Goal: Check status: Check status

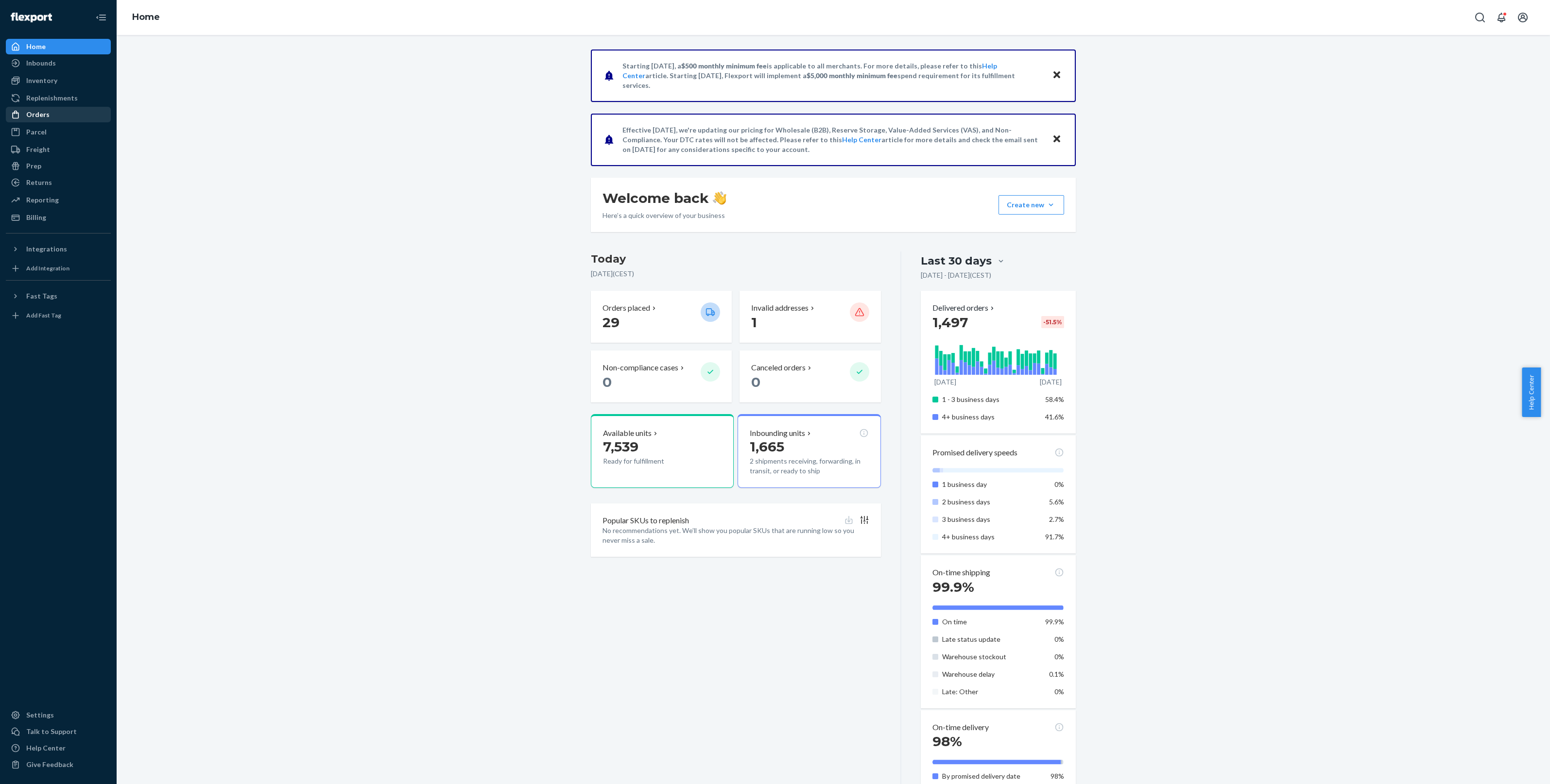
click at [81, 116] on div "Orders" at bounding box center [58, 115] width 103 height 13
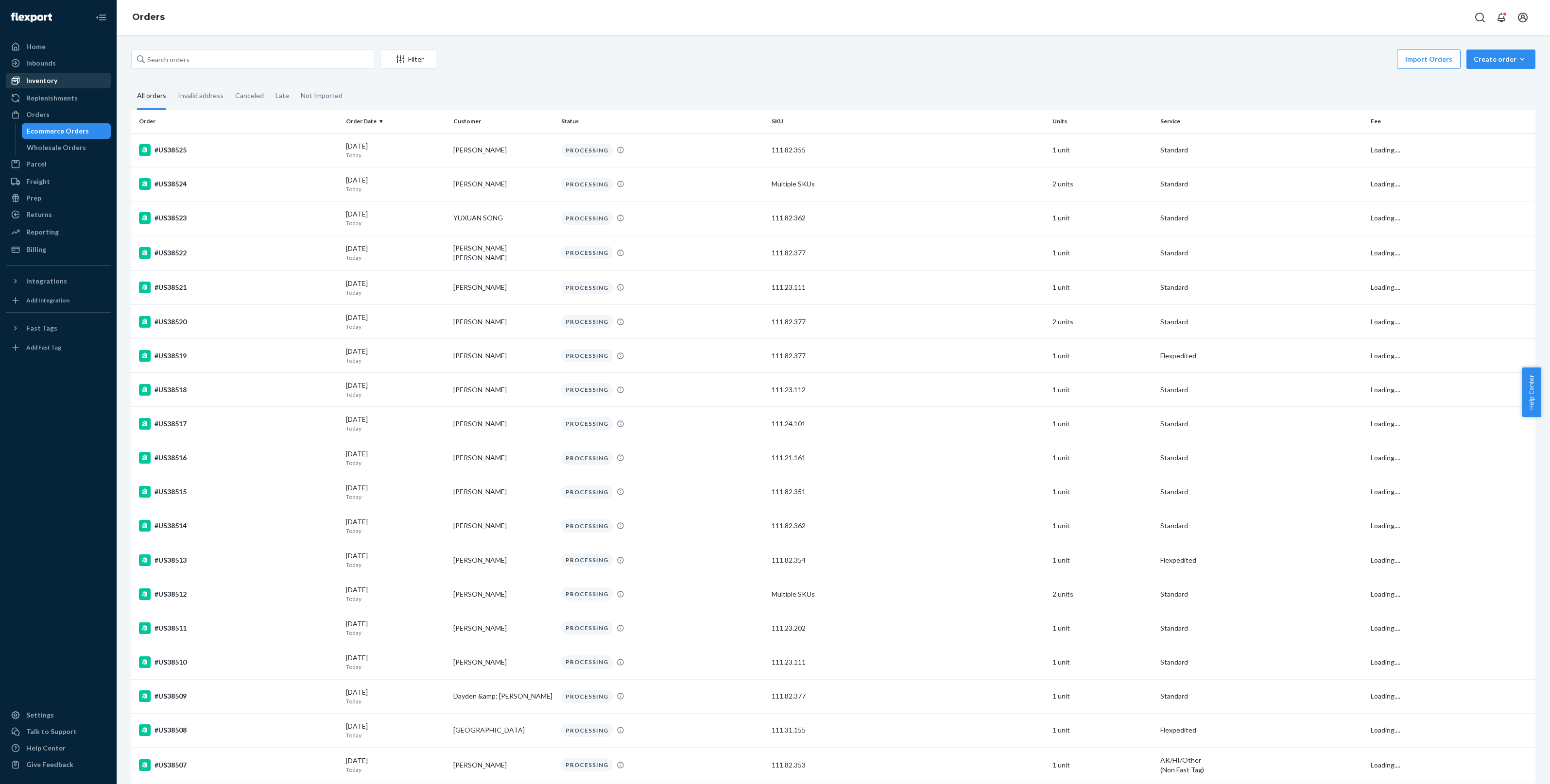
click at [79, 73] on link "Inventory" at bounding box center [58, 80] width 105 height 15
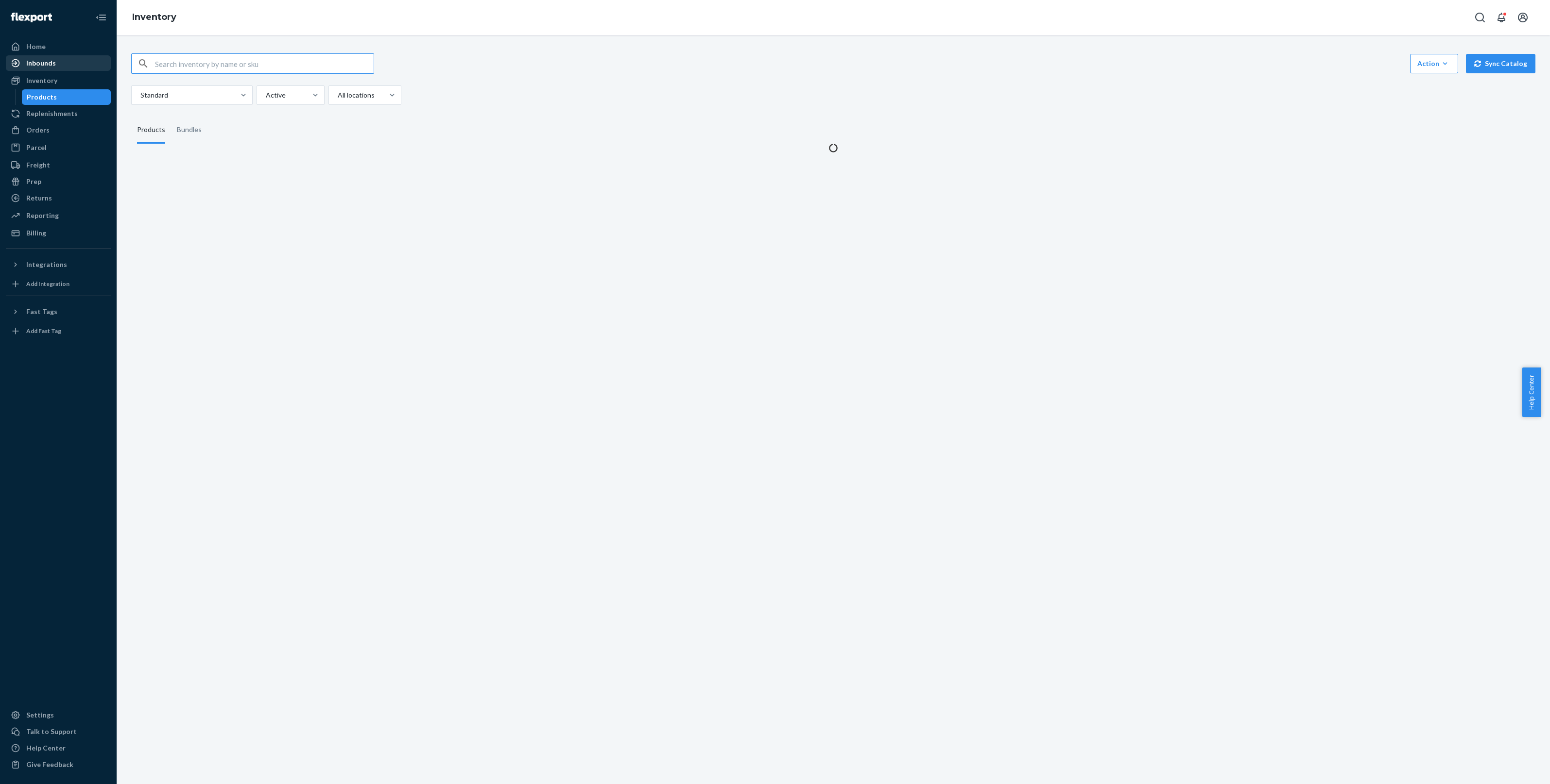
click at [79, 62] on div "Inbounds" at bounding box center [58, 63] width 103 height 13
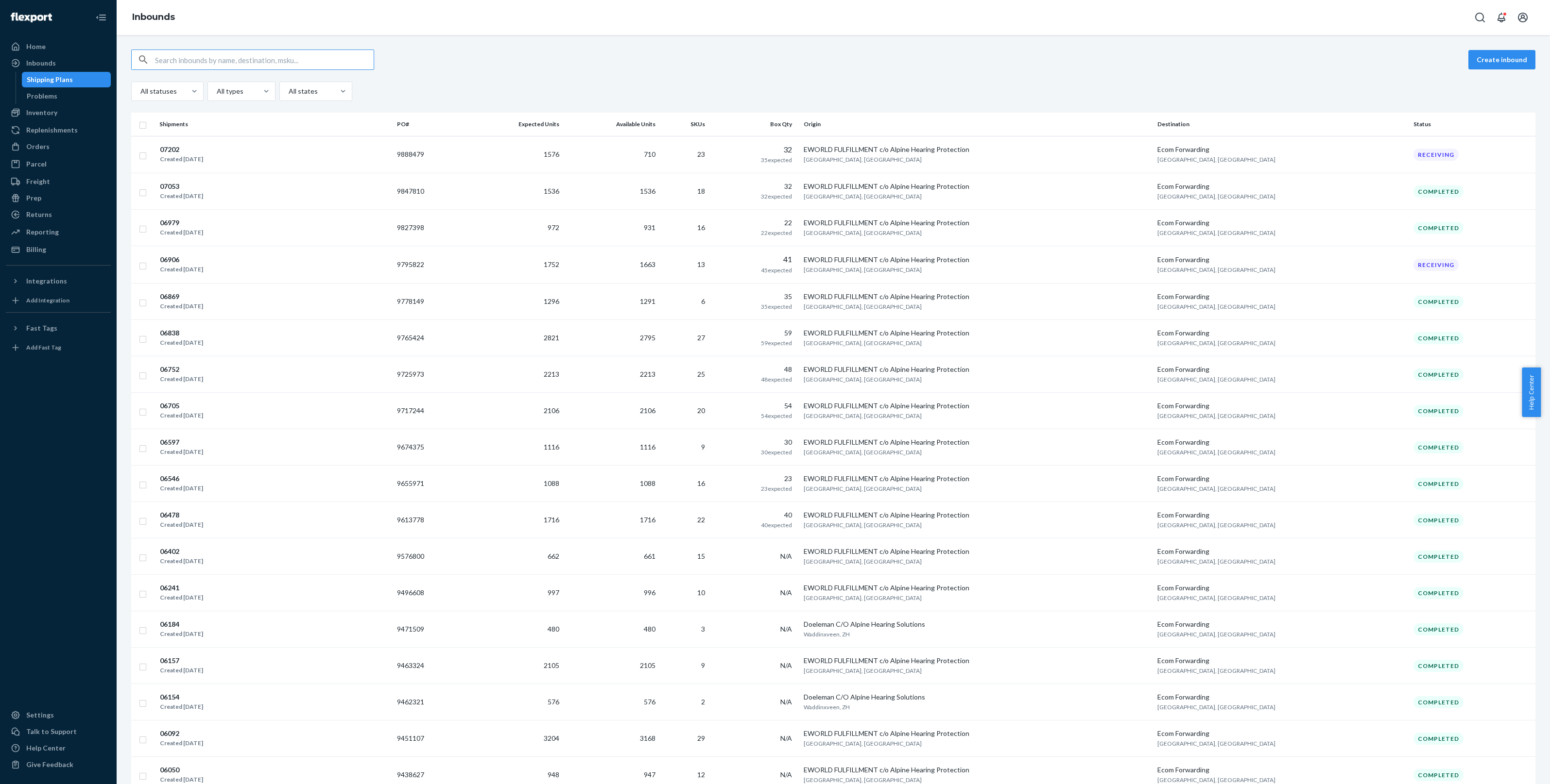
click at [536, 154] on td "1576" at bounding box center [514, 154] width 99 height 37
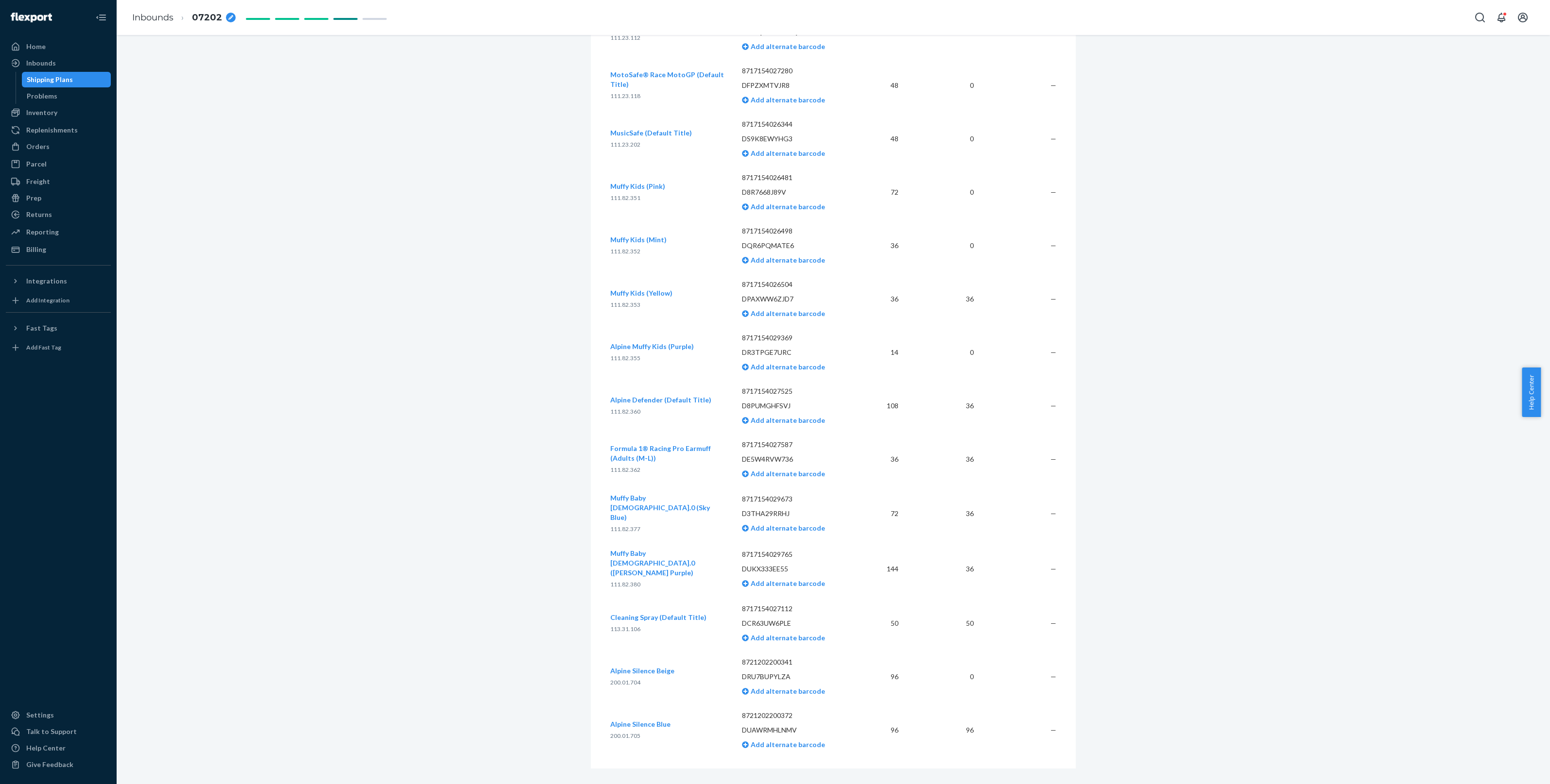
scroll to position [1720, 0]
